Goal: Information Seeking & Learning: Learn about a topic

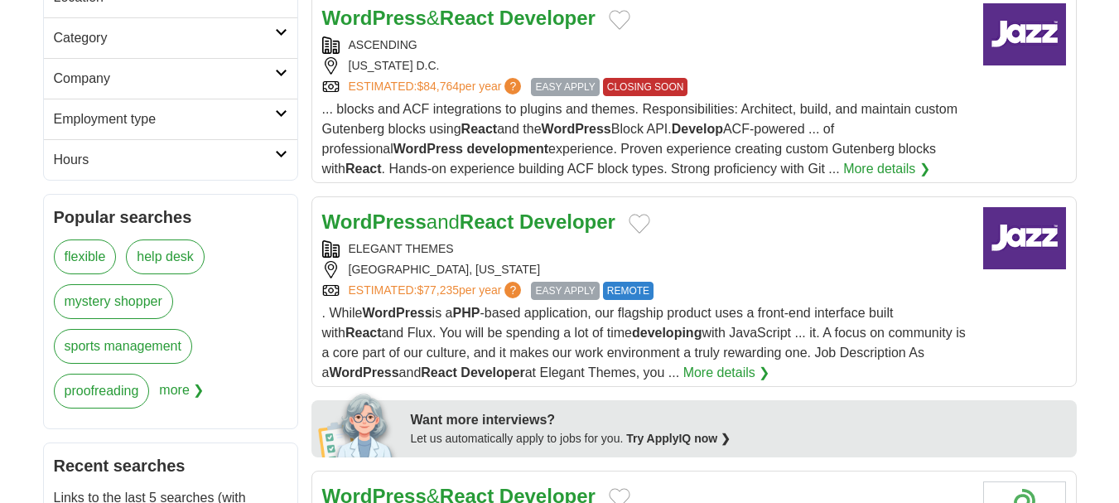
scroll to position [497, 0]
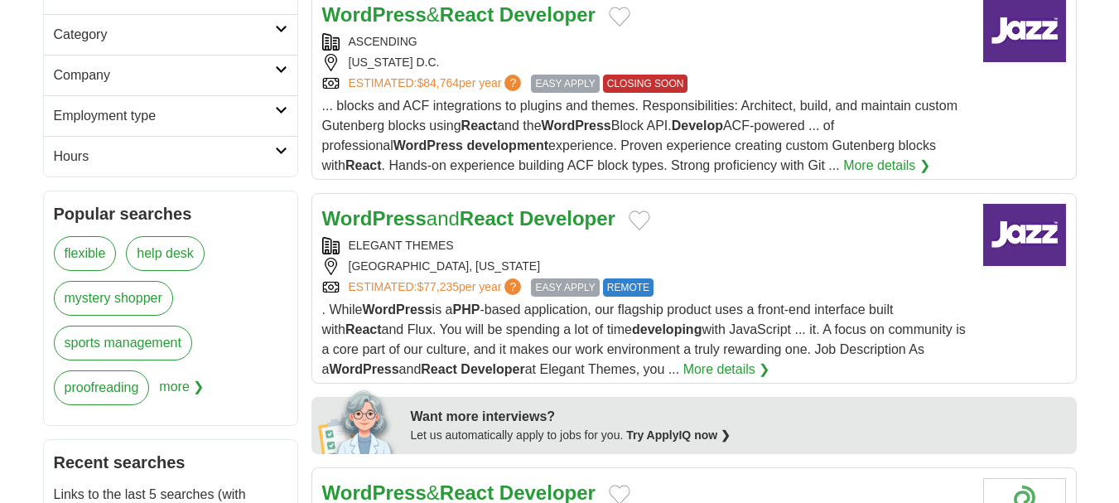
click at [805, 258] on div "SONOMA, CALIFORNIA" at bounding box center [646, 266] width 648 height 17
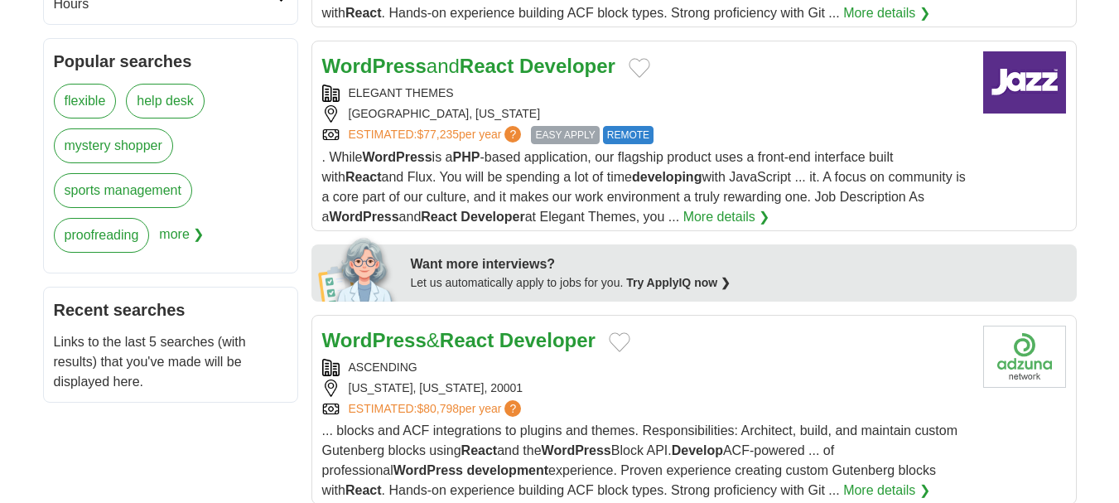
scroll to position [663, 0]
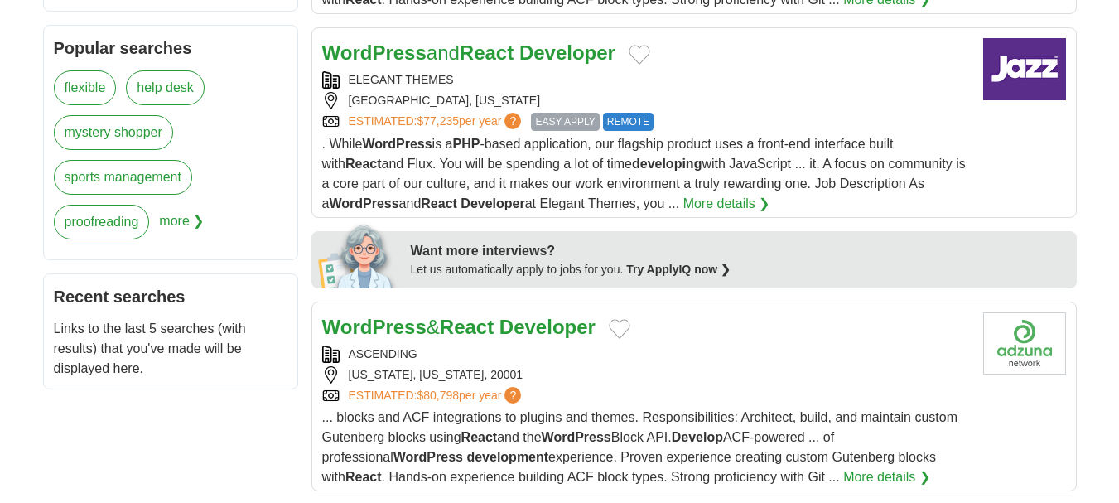
click at [823, 366] on div "[US_STATE], [US_STATE], 20001" at bounding box center [646, 374] width 648 height 17
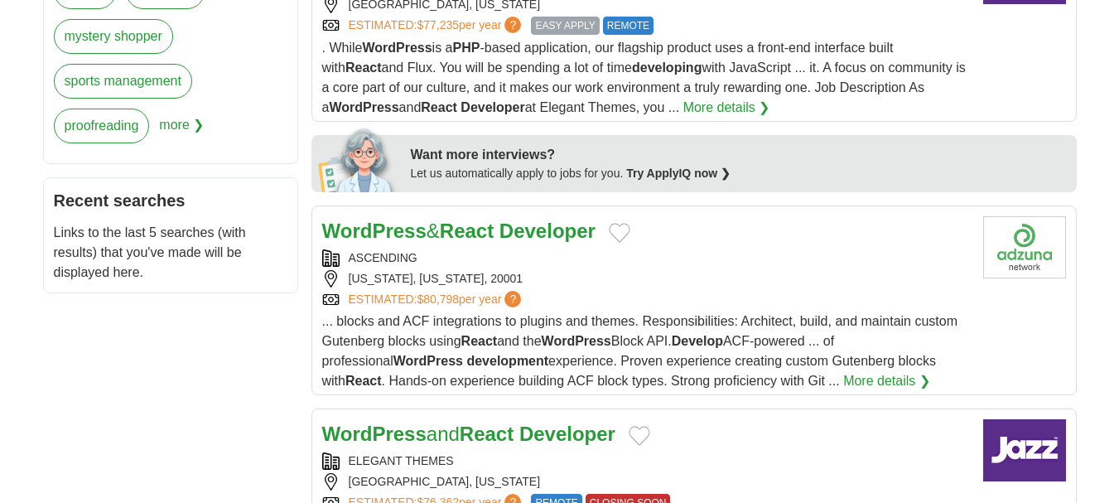
scroll to position [773, 0]
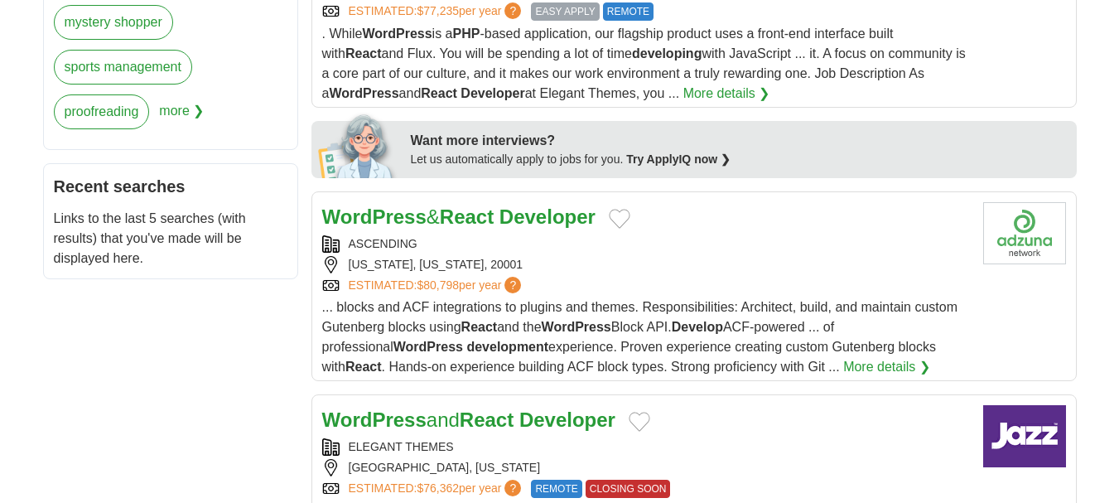
click at [679, 256] on div "[US_STATE], [US_STATE], 20001" at bounding box center [646, 264] width 648 height 17
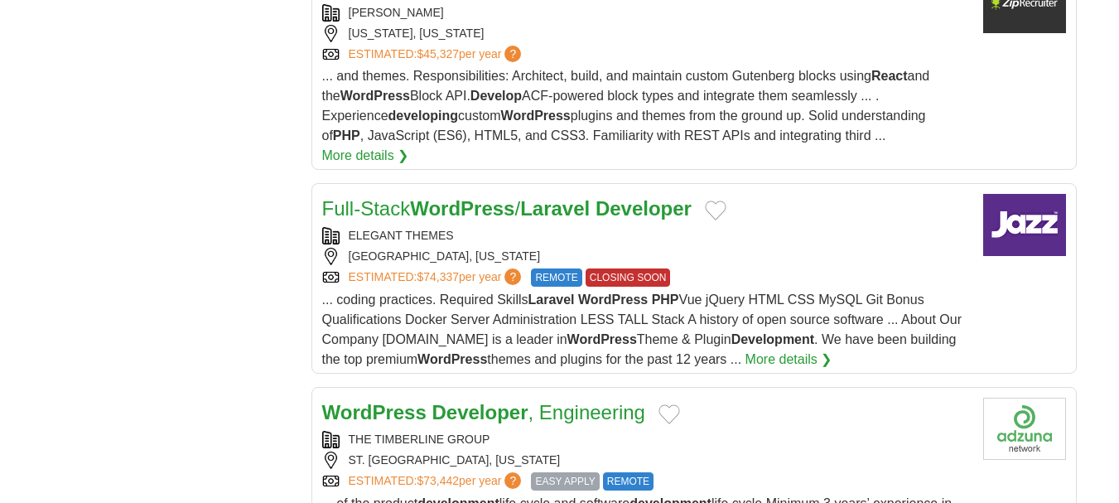
scroll to position [1878, 0]
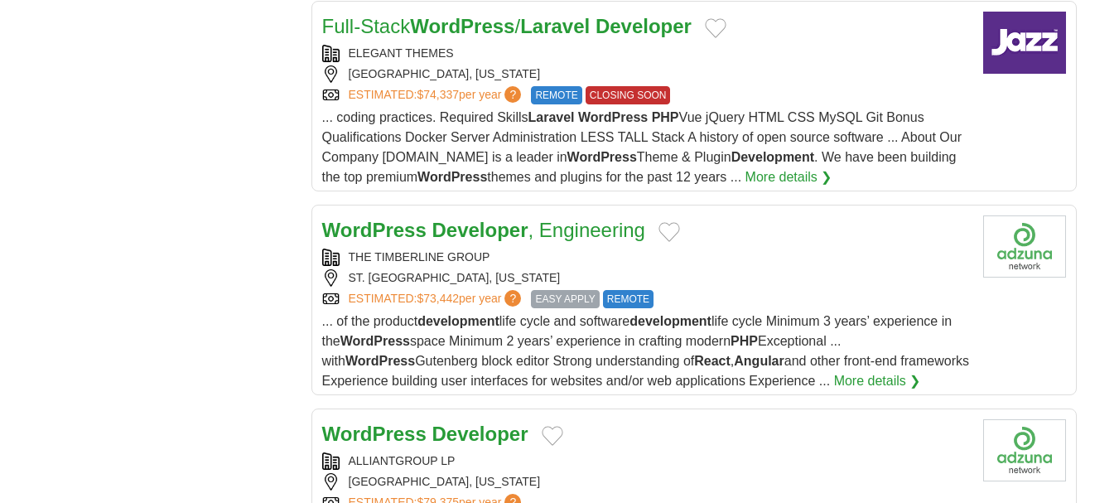
click at [755, 249] on div "THE TIMBERLINE GROUP ST. LOUIS, MISSOURI ESTIMATED: $73,442 per year ? EASY APP…" at bounding box center [646, 279] width 648 height 60
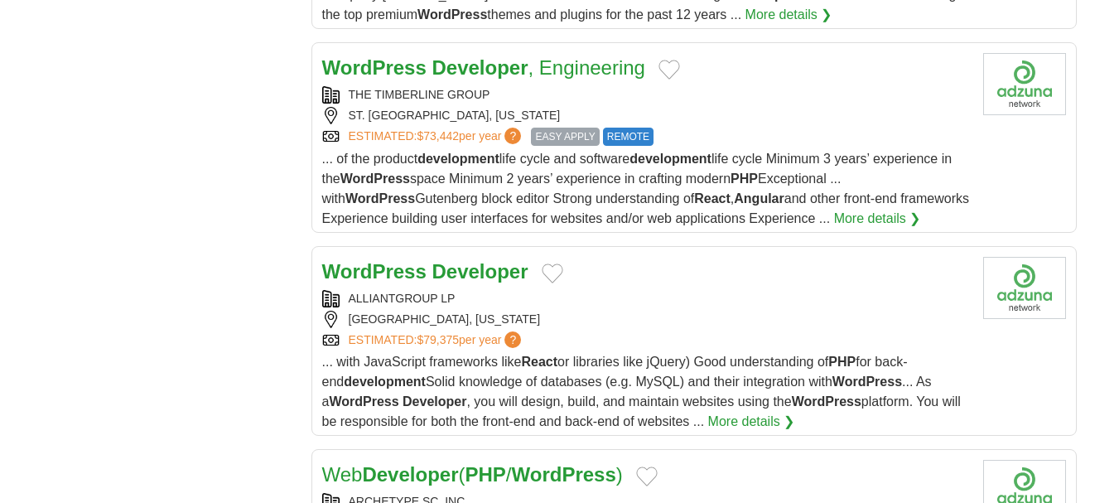
scroll to position [2043, 0]
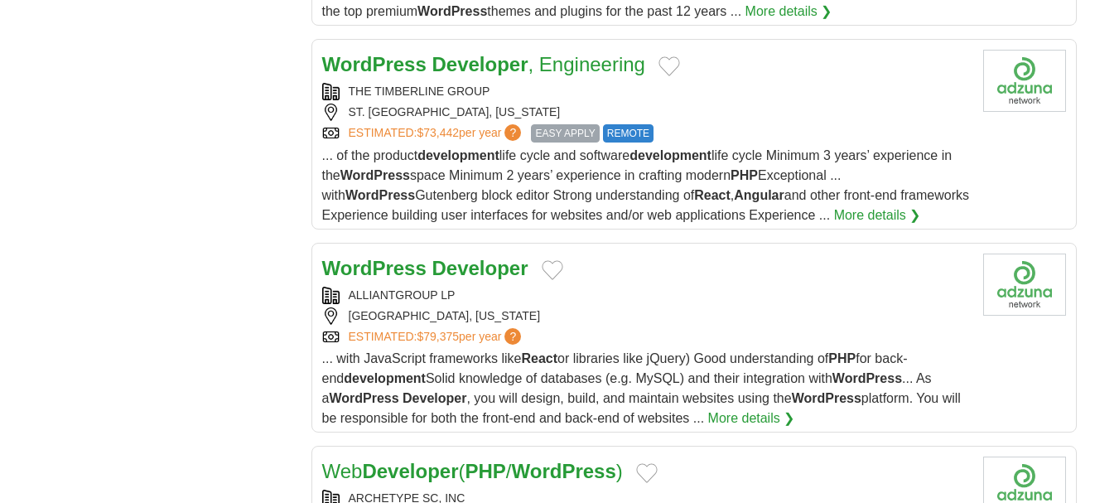
click at [697, 328] on div "ESTIMATED: $79,375 per year ?" at bounding box center [646, 336] width 648 height 17
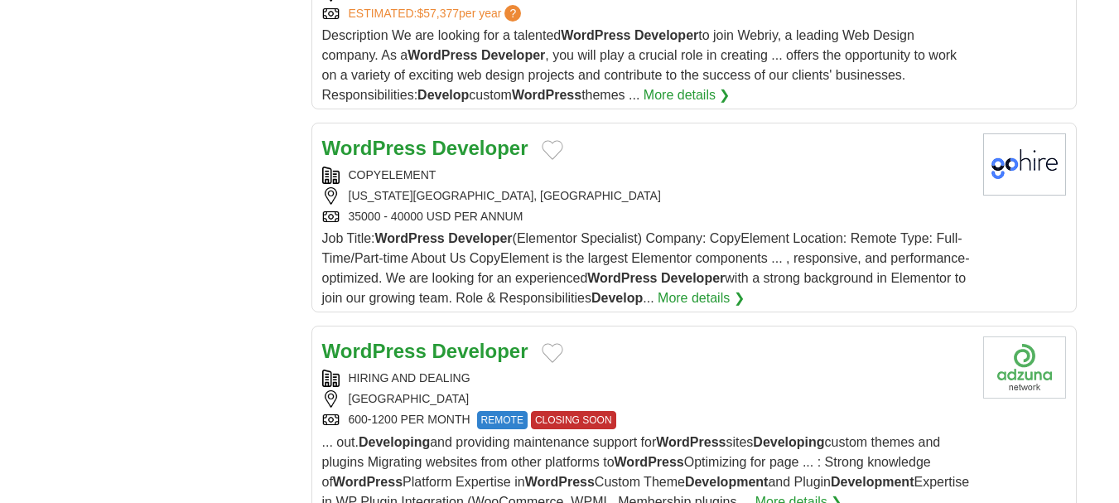
scroll to position [2982, 0]
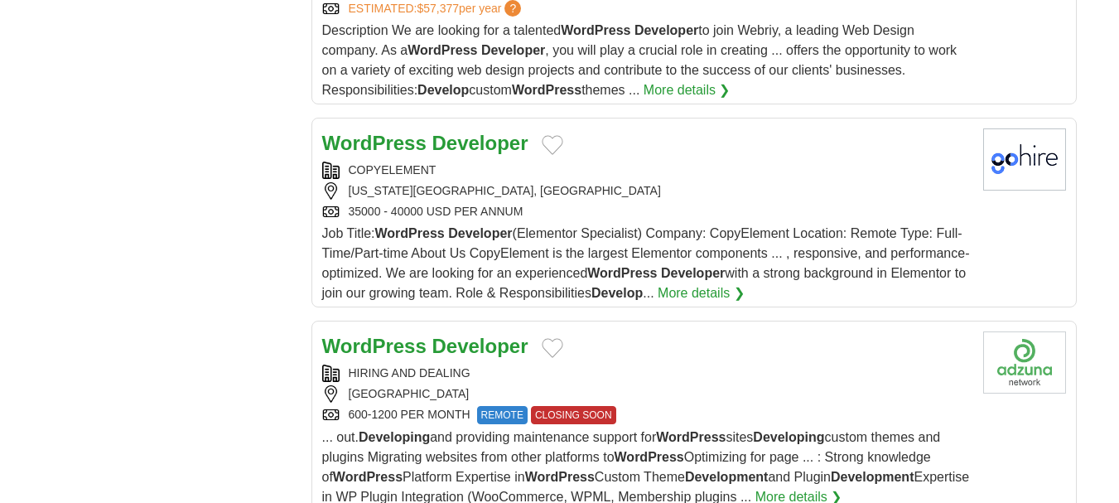
click at [742, 182] on div "NEW YORK CITY, UNITED STATES" at bounding box center [646, 190] width 648 height 17
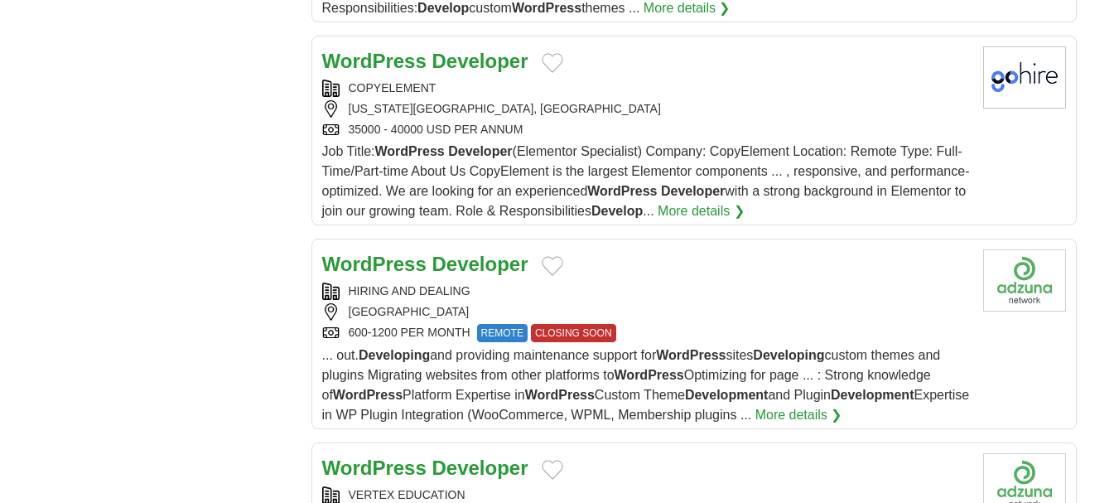
scroll to position [3092, 0]
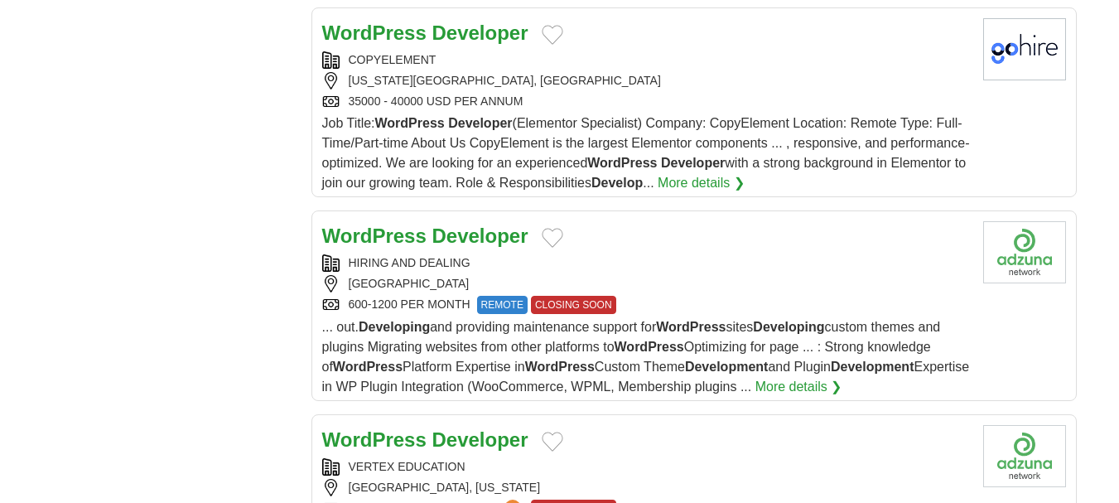
click at [717, 275] on div "[GEOGRAPHIC_DATA]" at bounding box center [646, 283] width 648 height 17
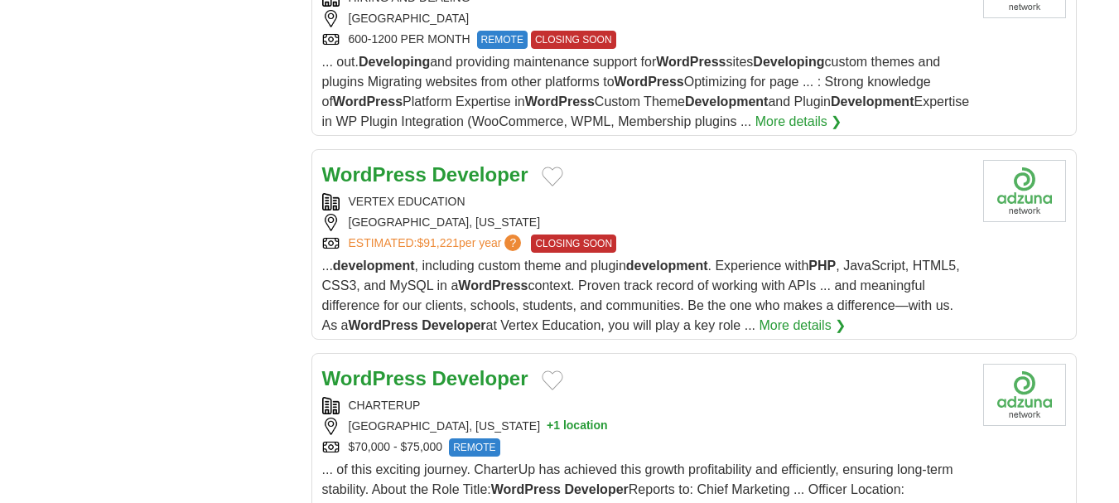
scroll to position [3424, 0]
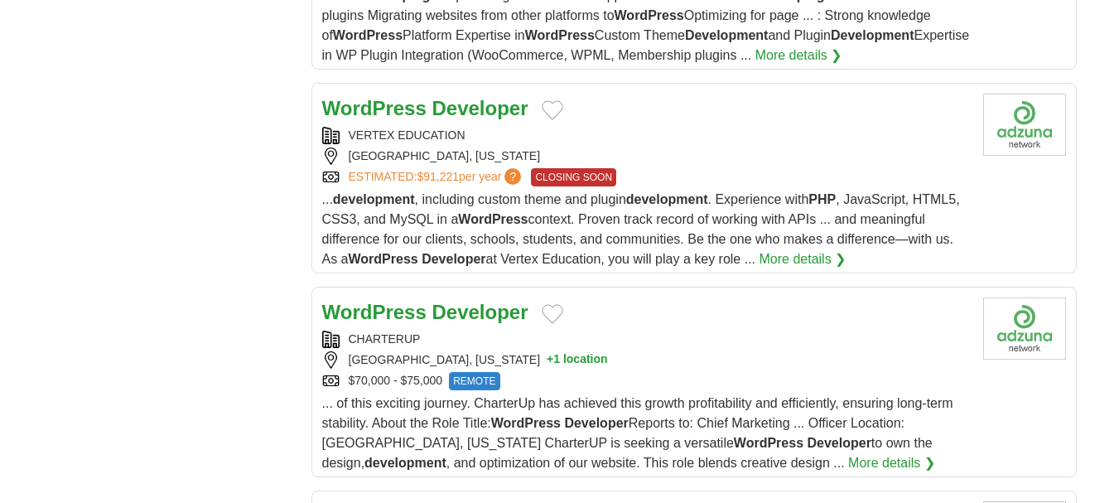
click at [784, 331] on div "CHARTERUP AUSTIN, TEXAS + 1 location $70,000 - $75,000 REMOTE" at bounding box center [646, 361] width 648 height 60
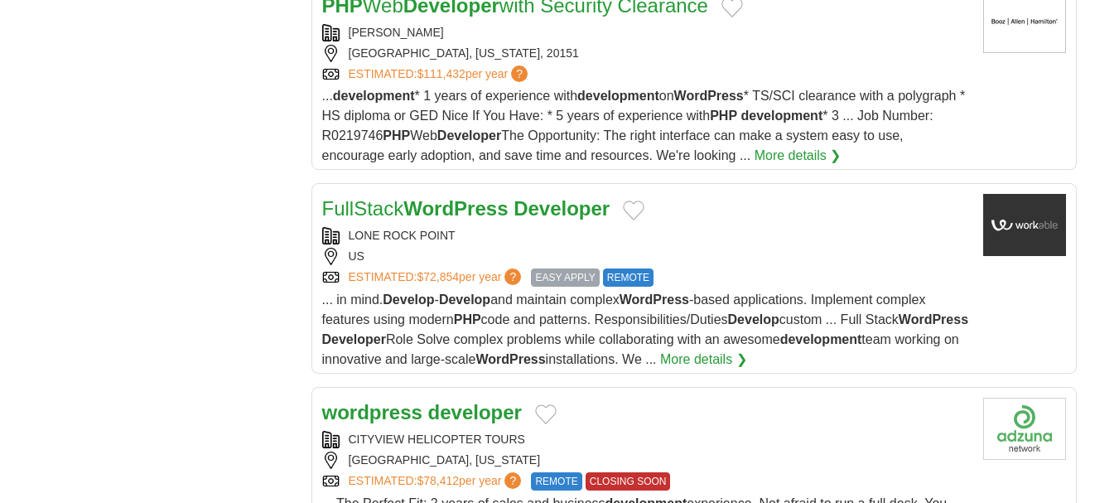
scroll to position [4086, 0]
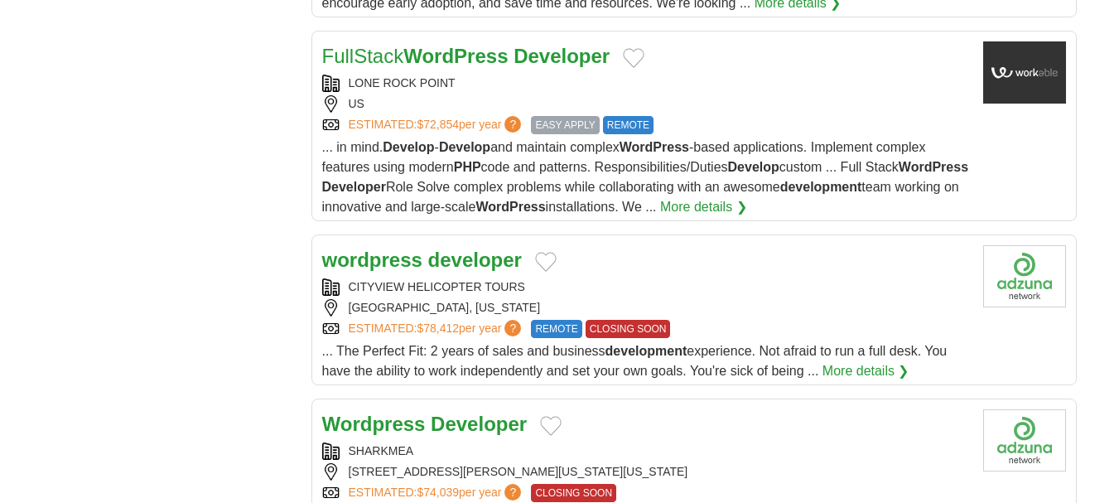
click at [644, 278] on div "CITYVIEW HELICOPTER TOURS" at bounding box center [646, 286] width 648 height 17
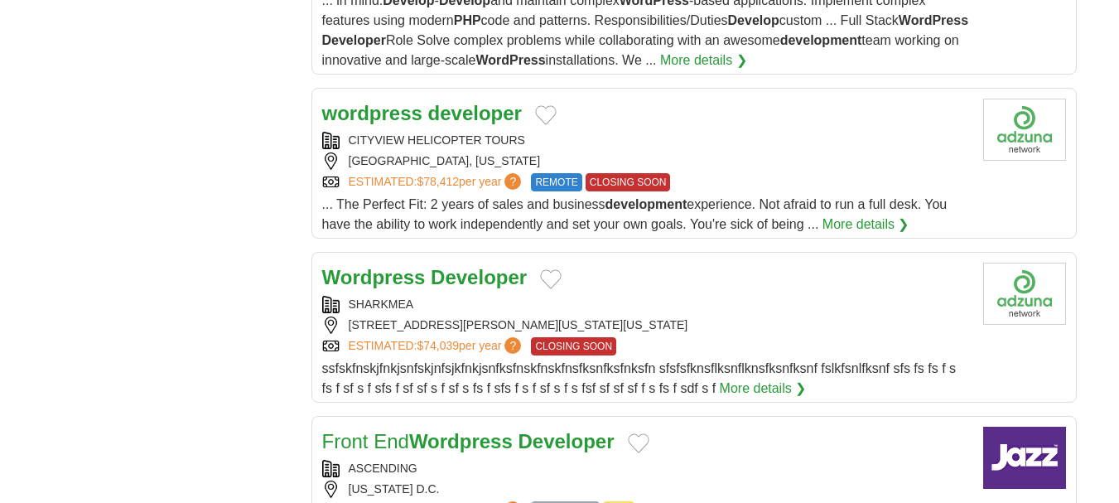
scroll to position [4252, 0]
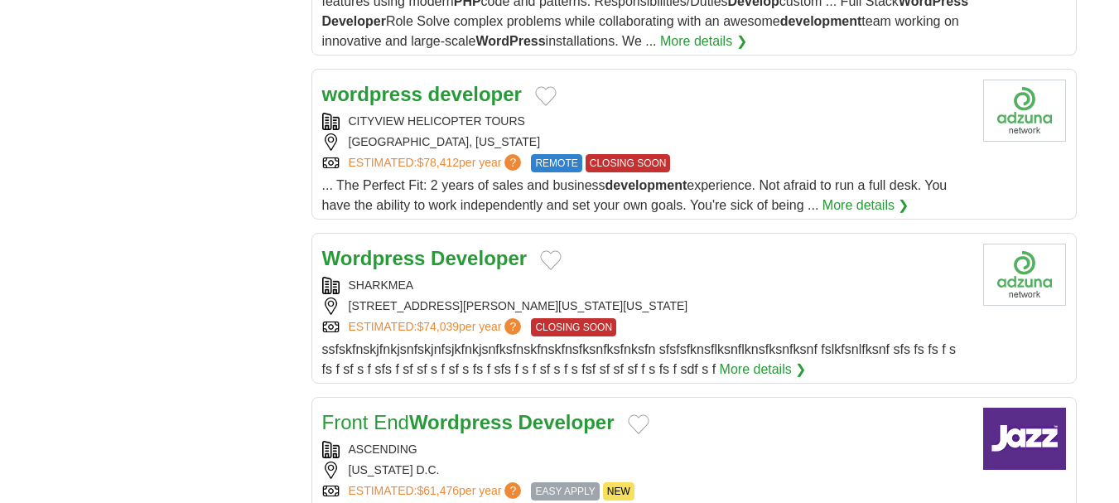
click at [693, 277] on div "SHARKMEA 123 ALLEN ST, NEW YORK, NEW YORK 10002, USA ESTIMATED: $74,039 per yea…" at bounding box center [646, 307] width 648 height 60
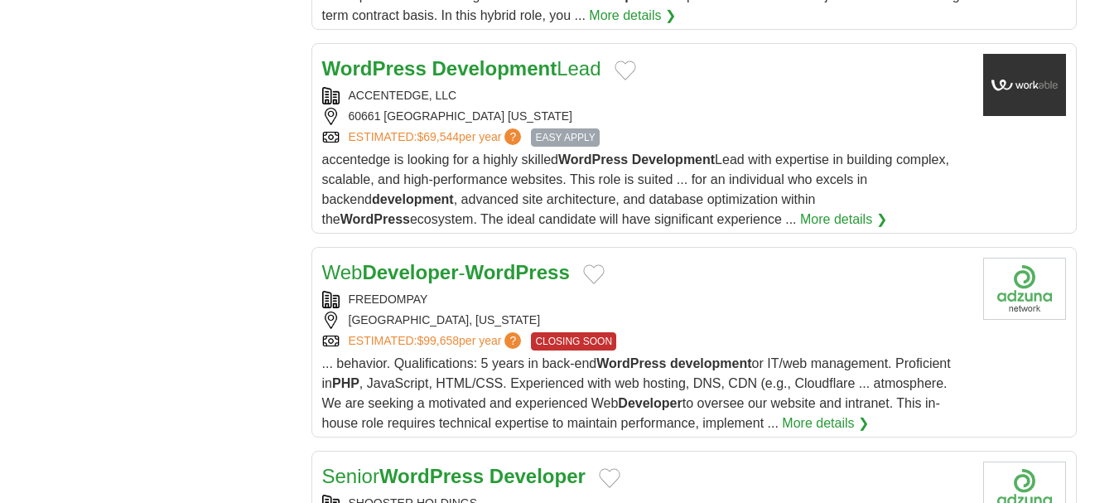
scroll to position [5679, 0]
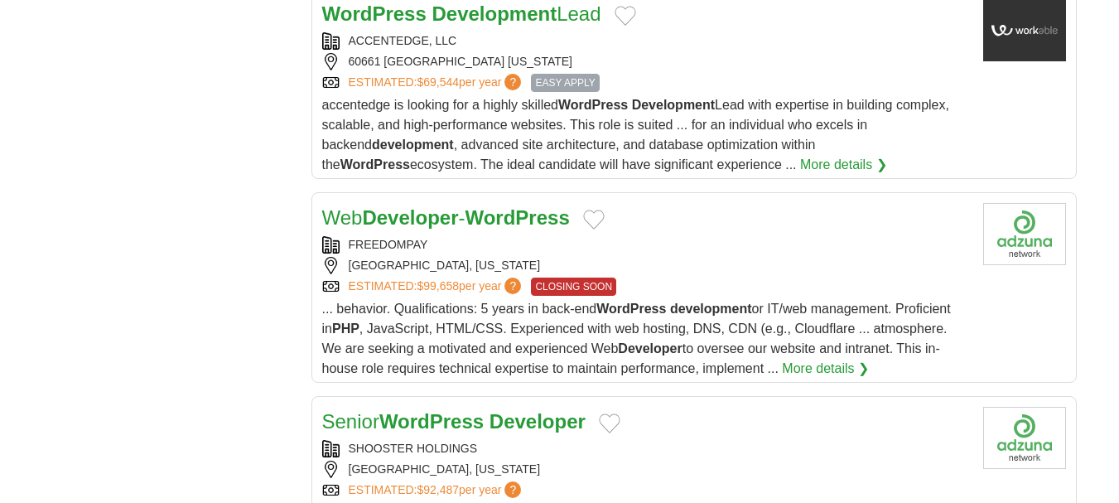
click at [765, 257] on div "PHILADELPHIA, PENNSYLVANIA" at bounding box center [646, 265] width 648 height 17
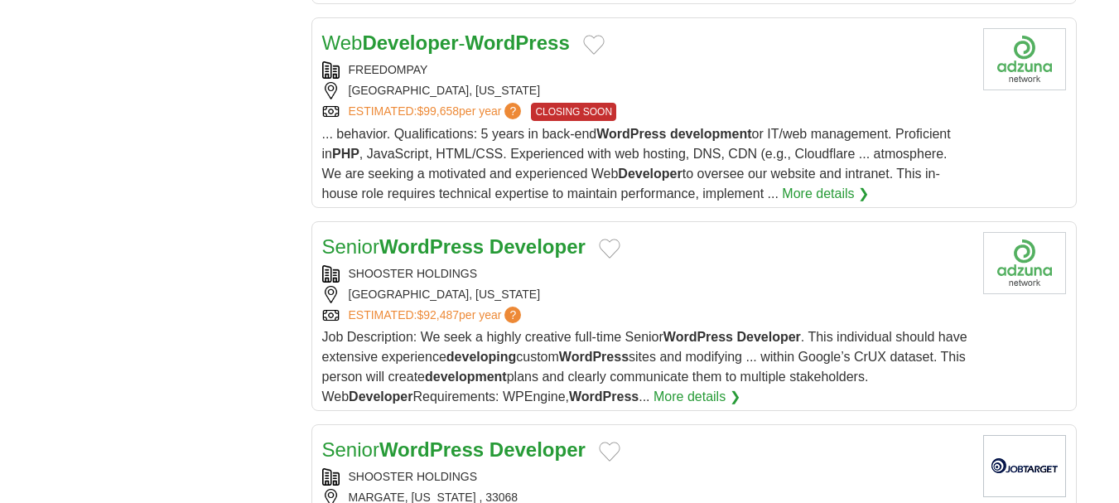
scroll to position [5900, 0]
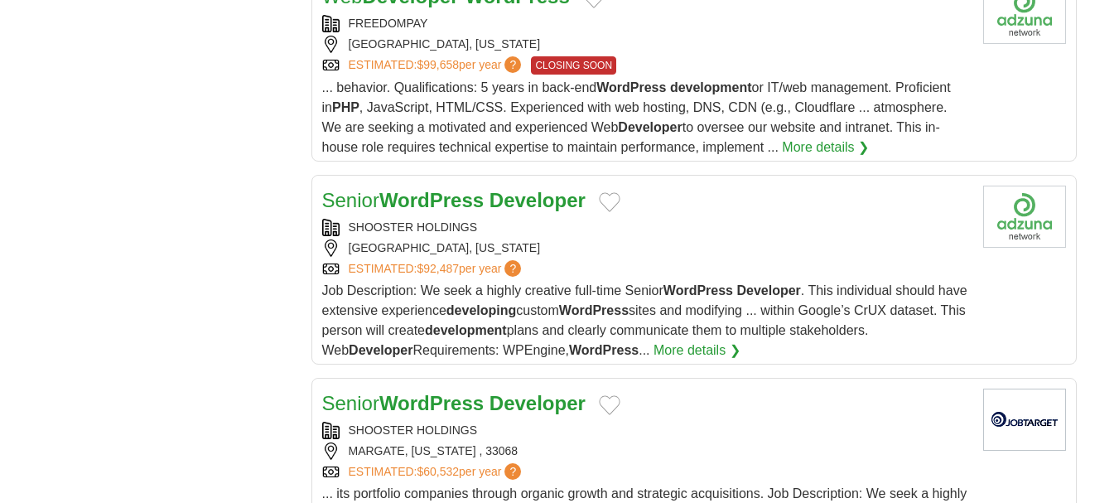
click at [606, 260] on div "ESTIMATED: $92,487 per year ?" at bounding box center [646, 268] width 648 height 17
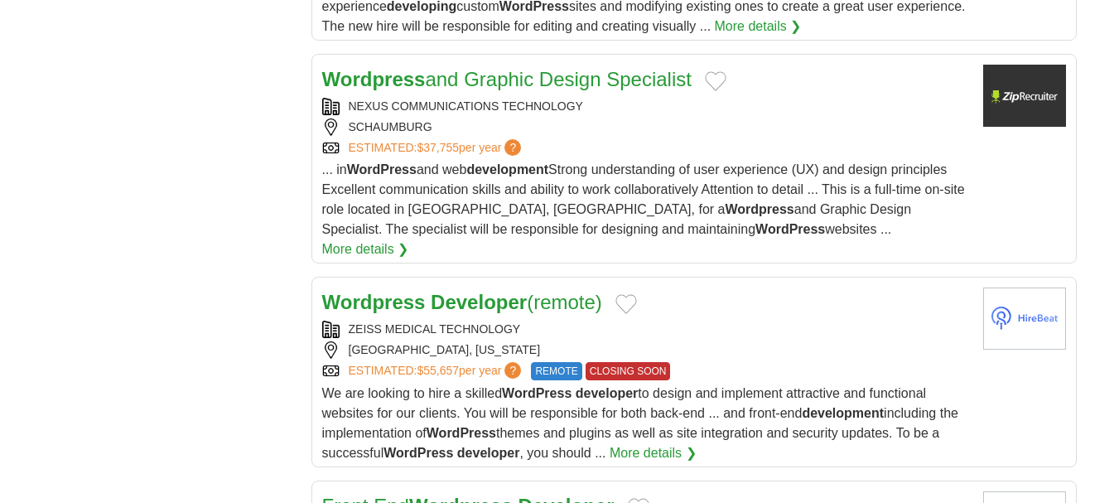
scroll to position [6563, 0]
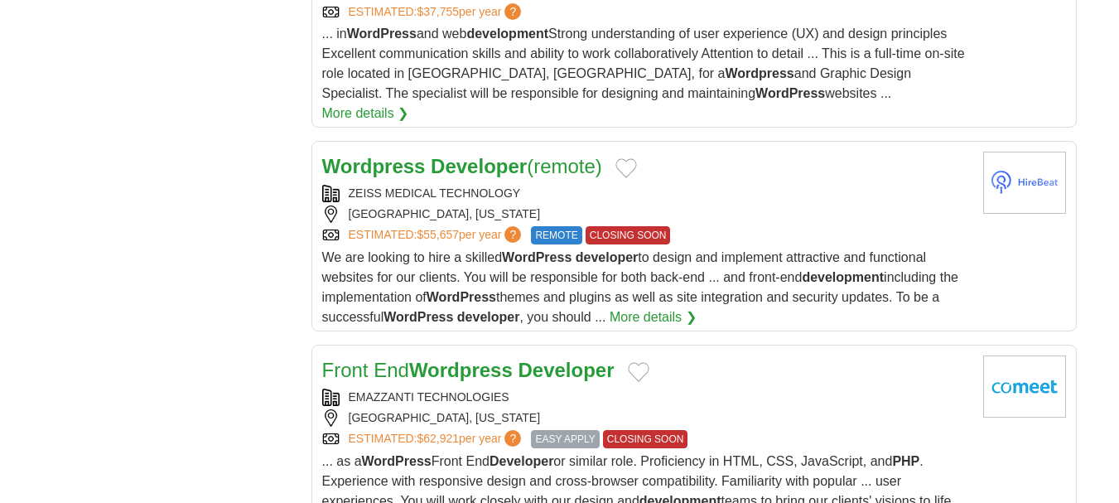
click at [808, 226] on div "ESTIMATED: $55,657 per year ? REMOTE CLOSING SOON" at bounding box center [646, 235] width 648 height 18
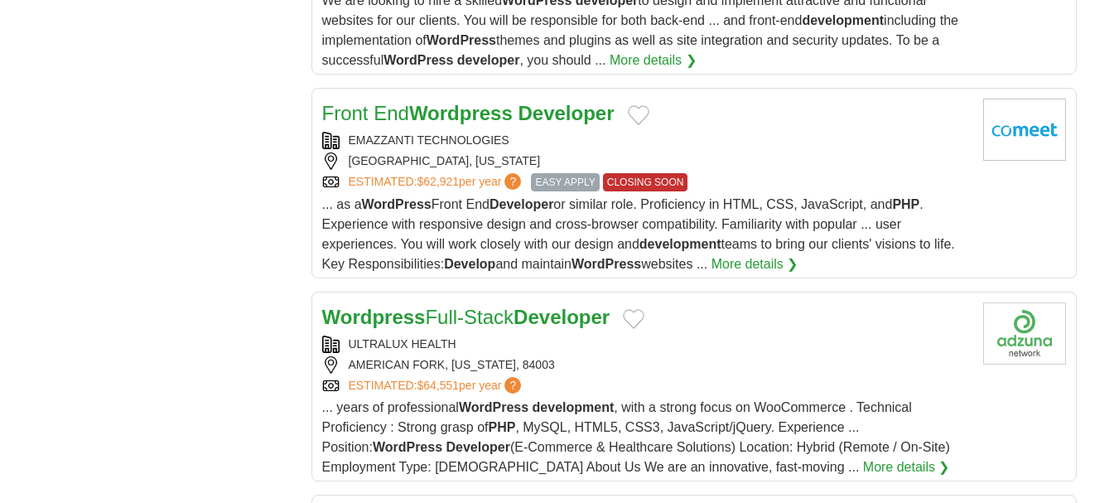
scroll to position [6839, 0]
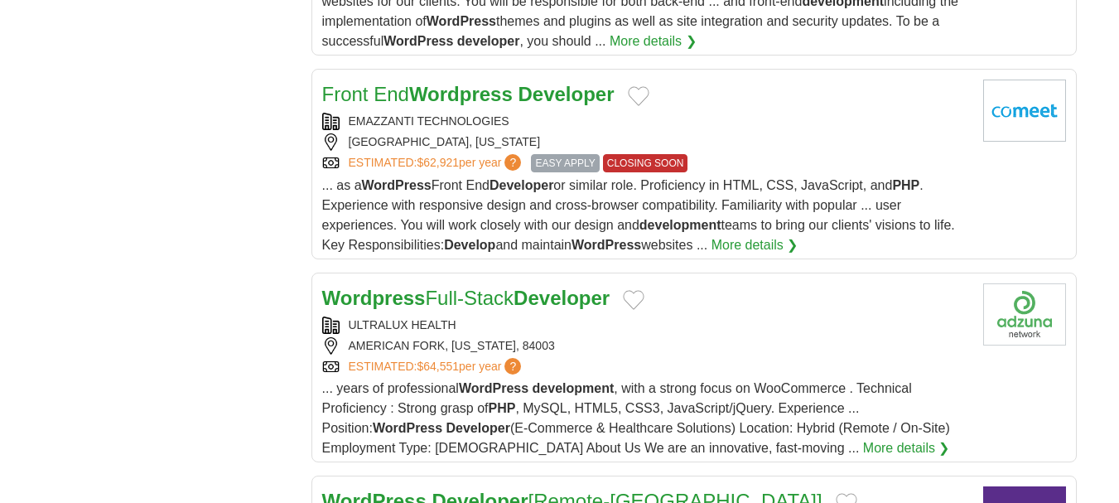
click at [784, 337] on div "AMERICAN FORK, UTAH, 84003" at bounding box center [646, 345] width 648 height 17
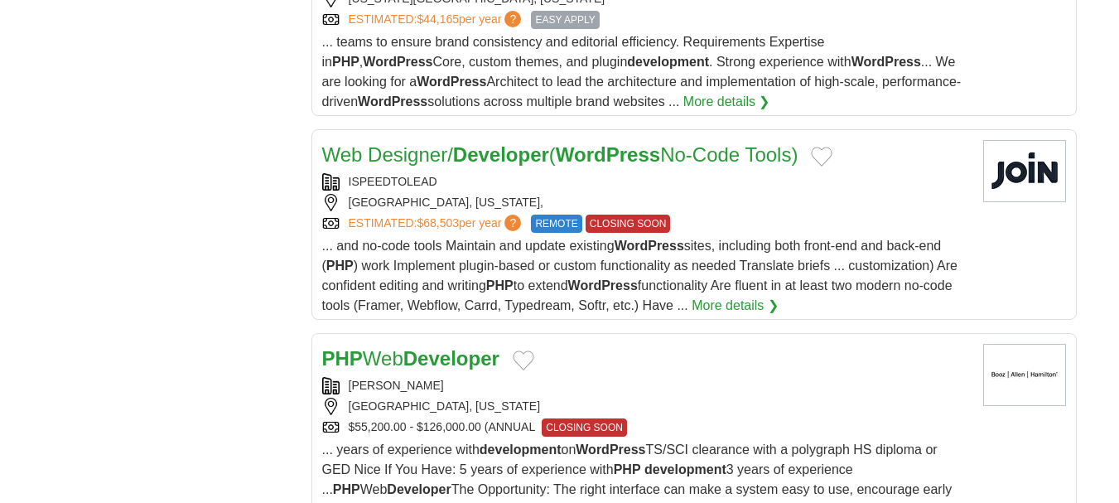
scroll to position [9103, 0]
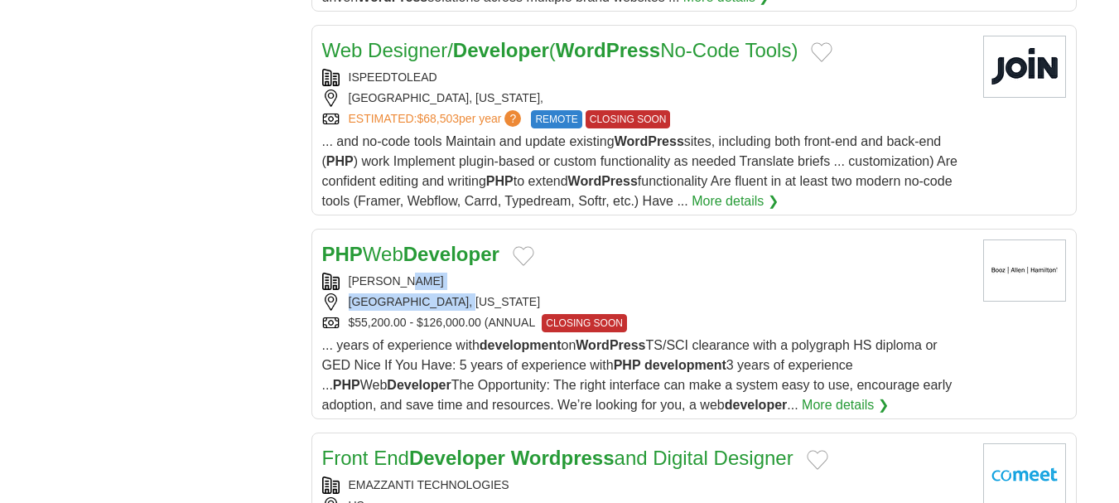
drag, startPoint x: 491, startPoint y: 212, endPoint x: 411, endPoint y: 192, distance: 82.8
click at [411, 239] on div "PHP Web Developer BOOZ ALLEN HAMILTON CHANTILLY, VIRGINIA $55,200.00 - $126,000…" at bounding box center [646, 327] width 648 height 176
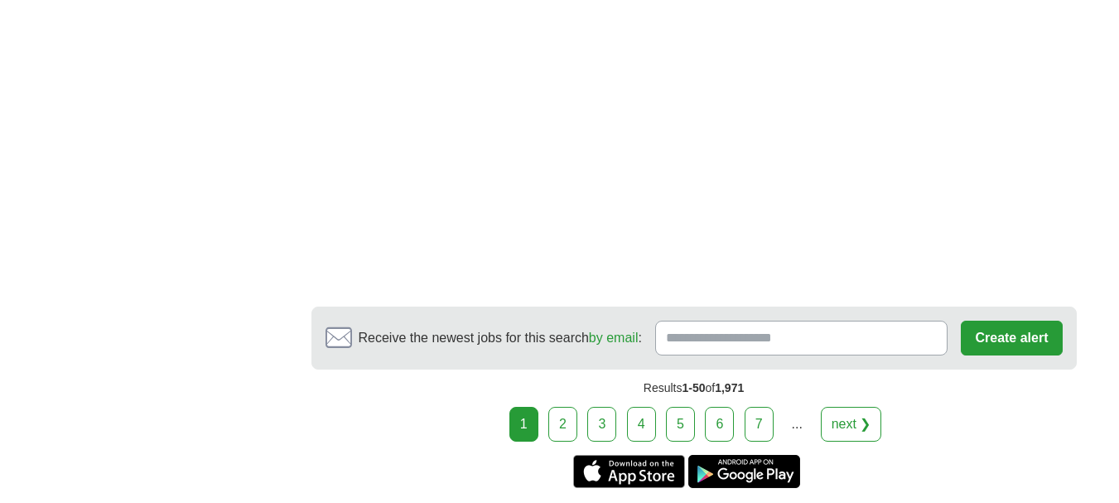
scroll to position [11431, 0]
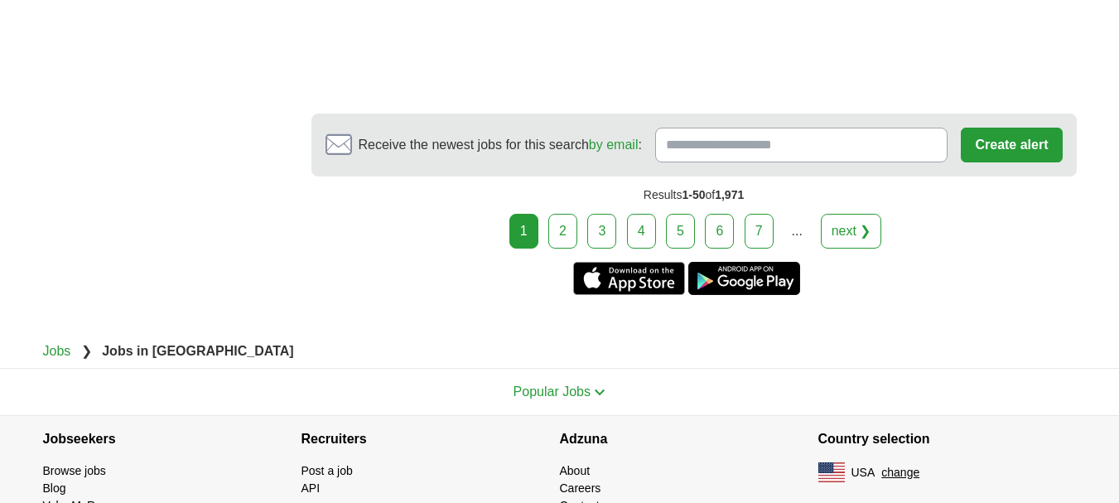
click at [557, 214] on link "2" at bounding box center [562, 231] width 29 height 35
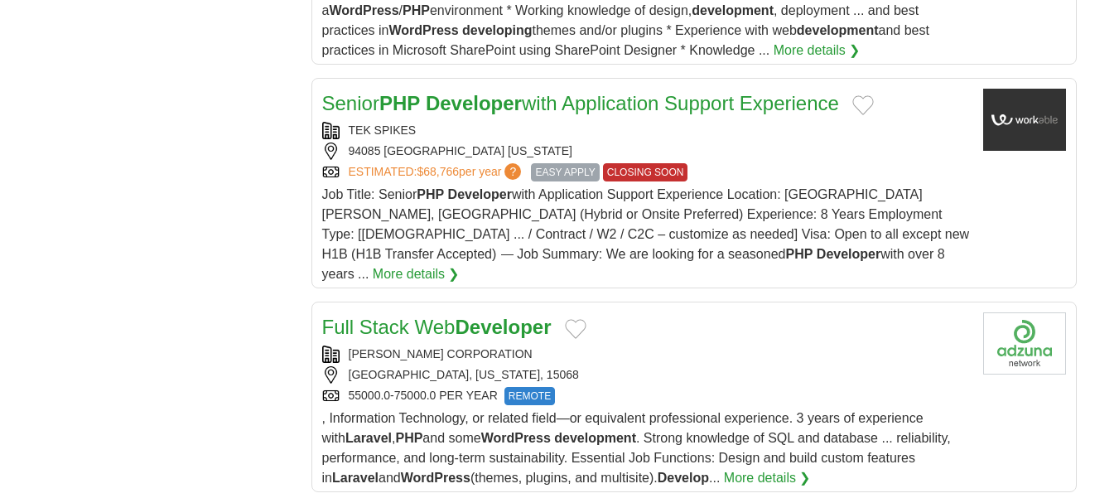
scroll to position [1160, 0]
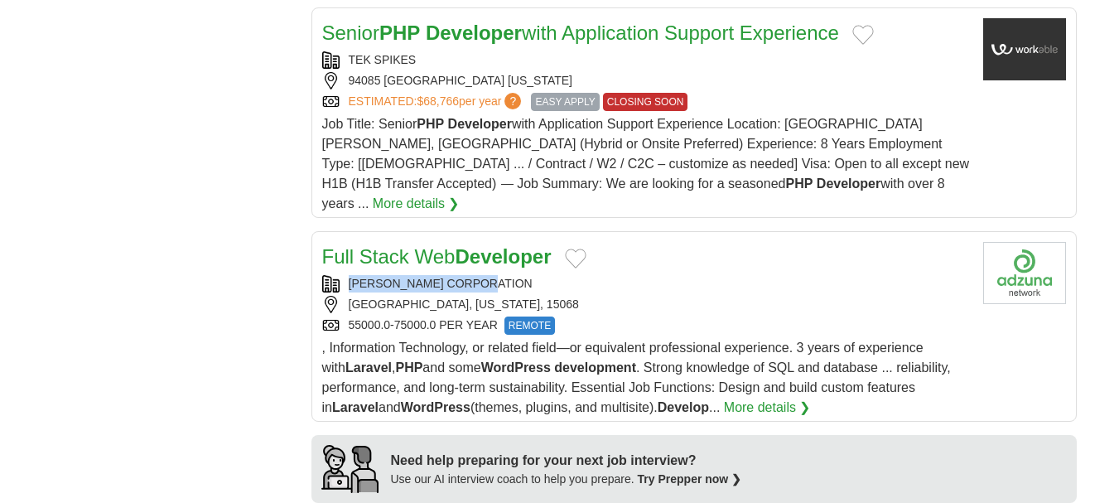
copy div "[PERSON_NAME] CORPORATION"
drag, startPoint x: 531, startPoint y: 253, endPoint x: 181, endPoint y: 246, distance: 349.6
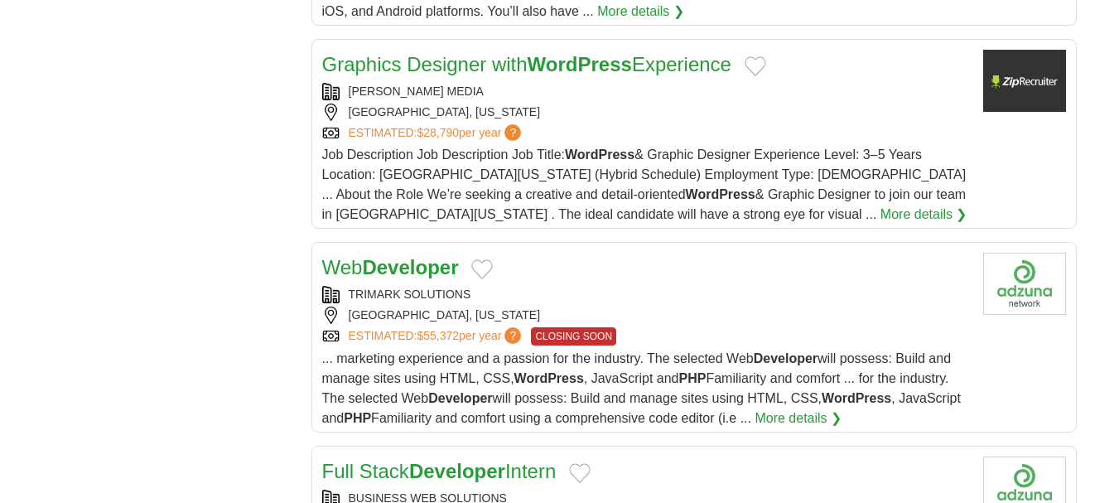
scroll to position [7234, 0]
